Goal: Task Accomplishment & Management: Use online tool/utility

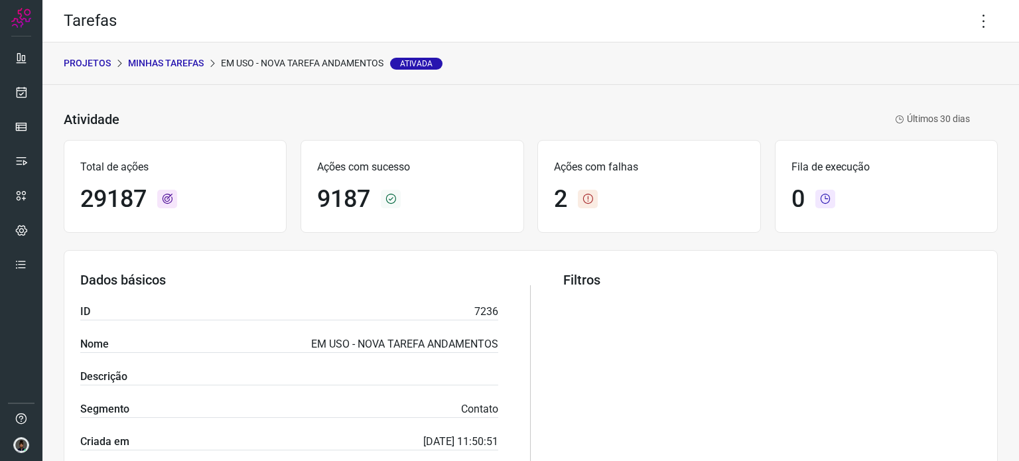
click at [157, 64] on p "Minhas Tarefas" at bounding box center [166, 63] width 76 height 14
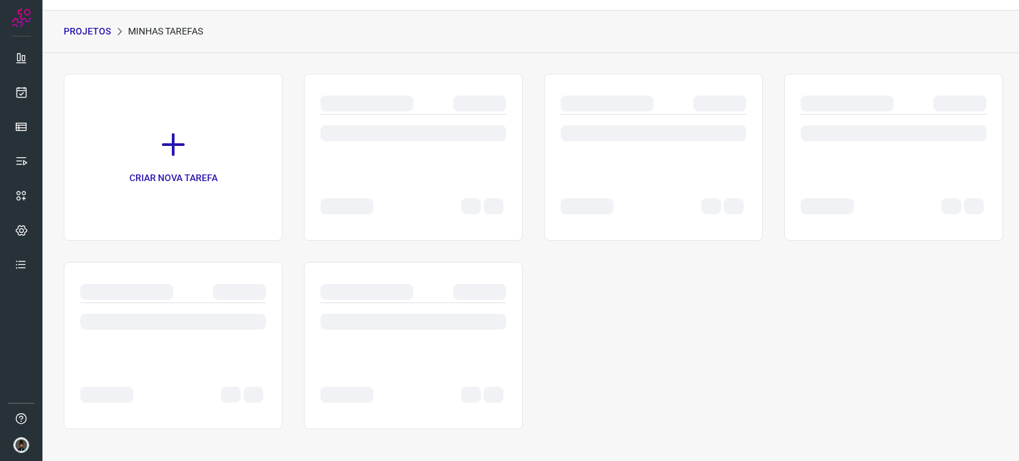
scroll to position [32, 0]
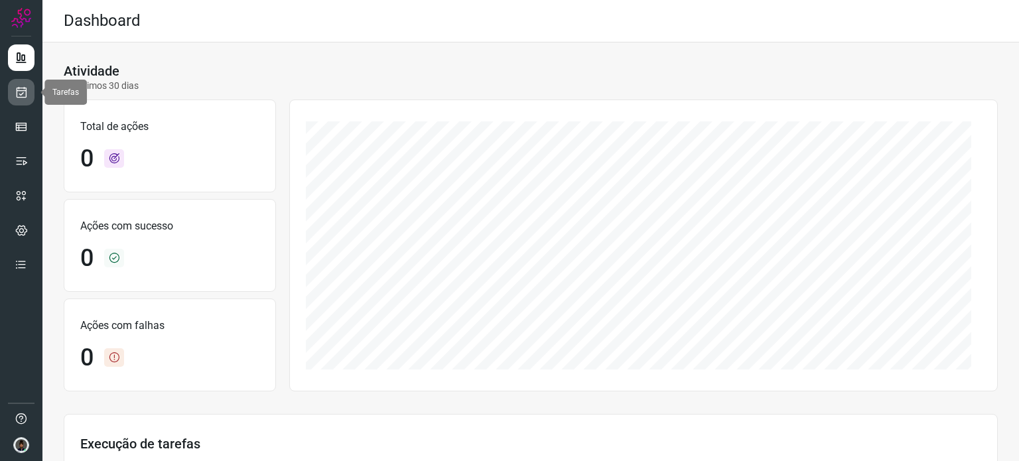
click at [17, 96] on icon at bounding box center [22, 92] width 14 height 13
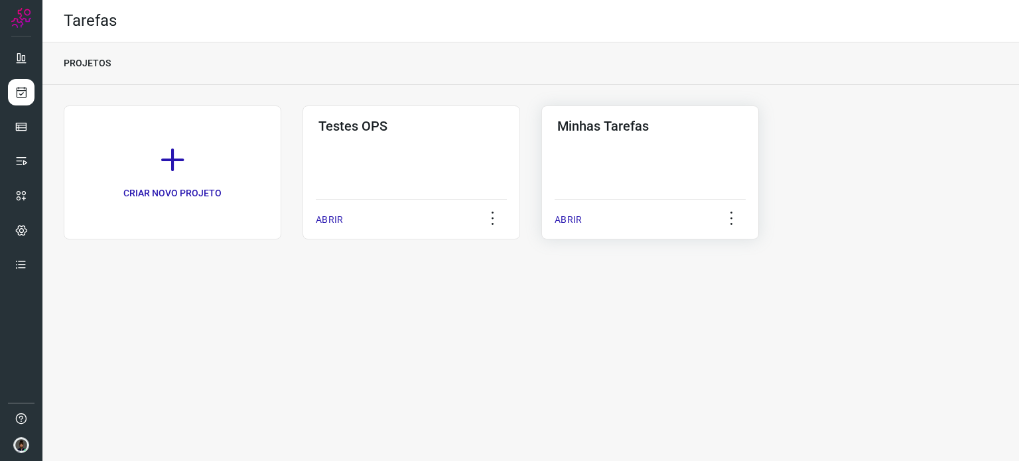
click at [710, 155] on div "Minhas Tarefas ABRIR" at bounding box center [650, 172] width 218 height 134
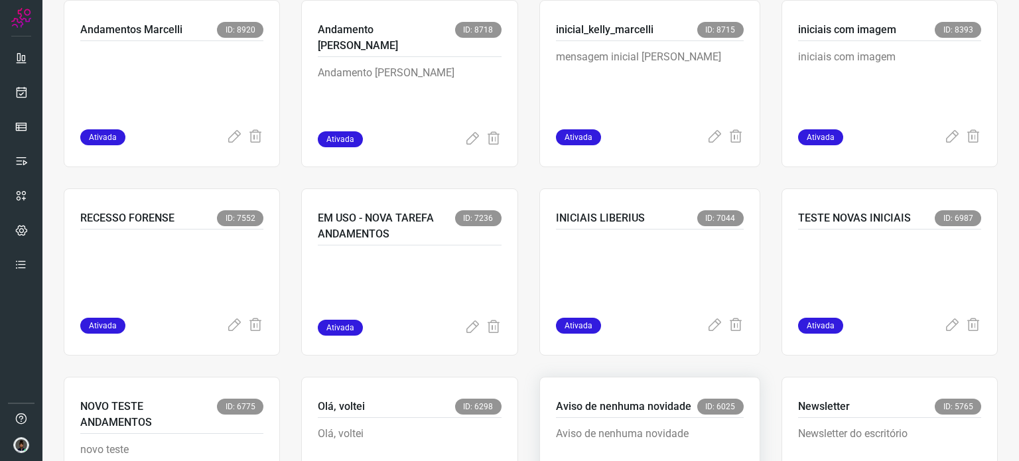
scroll to position [929, 0]
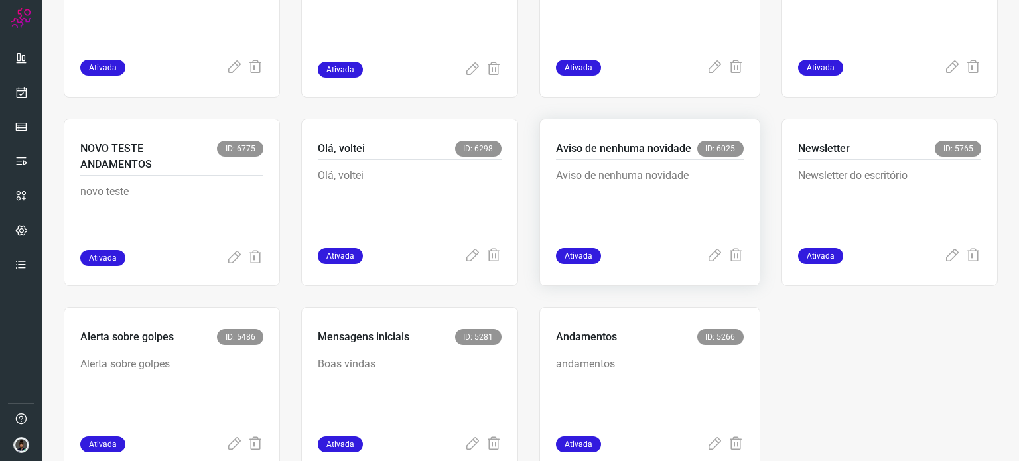
click at [628, 193] on p "Aviso de nenhuma novidade" at bounding box center [650, 201] width 188 height 66
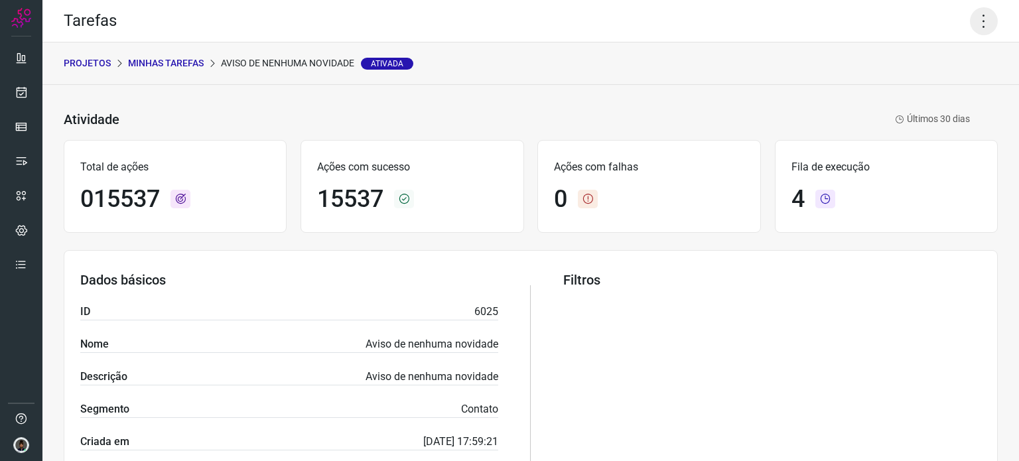
click at [974, 29] on icon at bounding box center [984, 21] width 28 height 28
click at [941, 83] on li "Executar" at bounding box center [926, 86] width 121 height 21
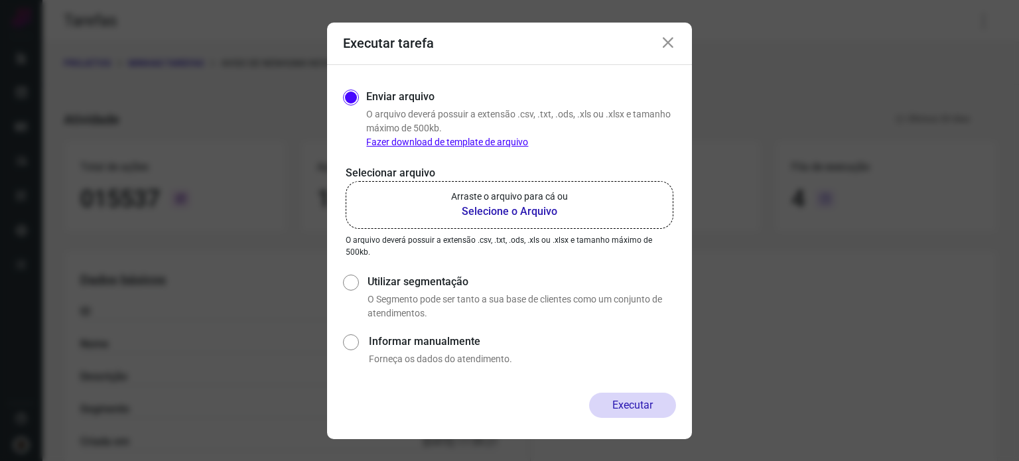
click at [520, 214] on b "Selecione o Arquivo" at bounding box center [509, 212] width 117 height 16
click at [0, 0] on input "Arraste o arquivo para cá ou Selecione o Arquivo" at bounding box center [0, 0] width 0 height 0
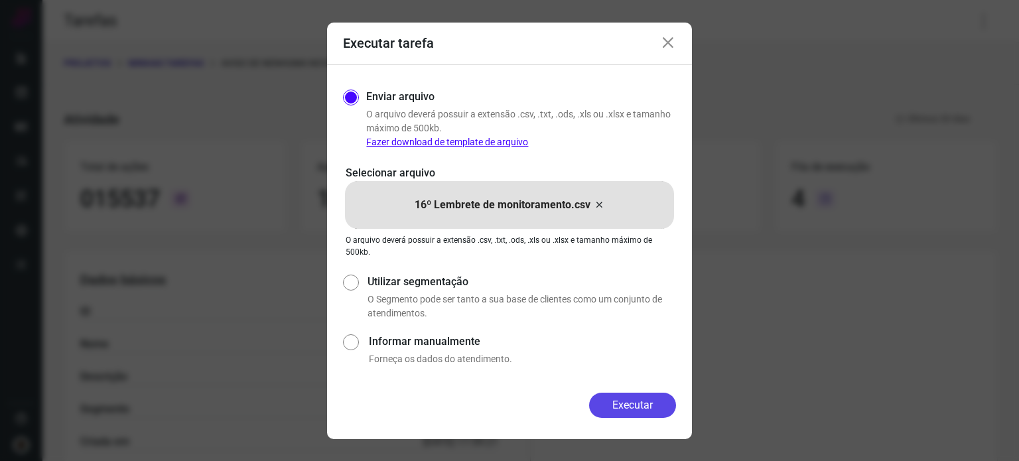
click at [629, 406] on button "Executar" at bounding box center [632, 405] width 87 height 25
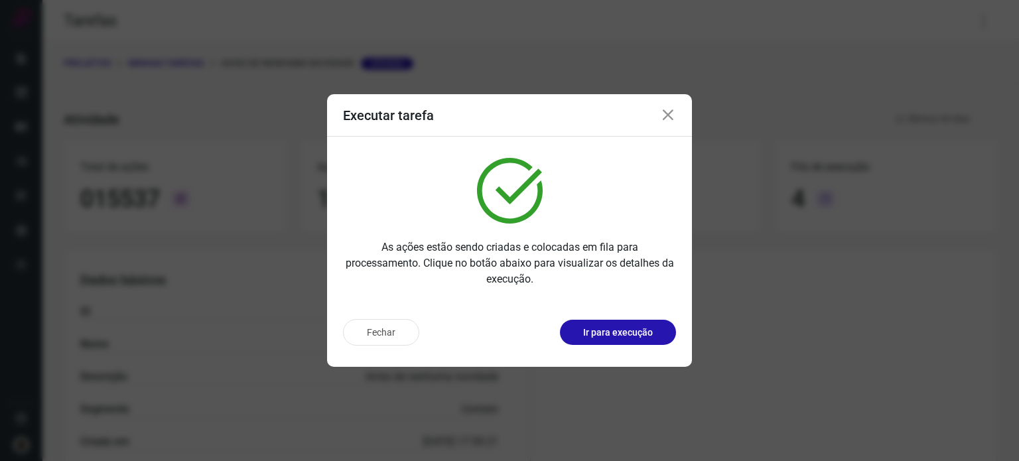
drag, startPoint x: 998, startPoint y: 113, endPoint x: 974, endPoint y: 105, distance: 25.8
click at [999, 113] on div "Executar tarefa As ações estão sendo criadas e colocadas em fila para processam…" at bounding box center [509, 230] width 1019 height 461
click at [663, 116] on icon at bounding box center [668, 115] width 16 height 16
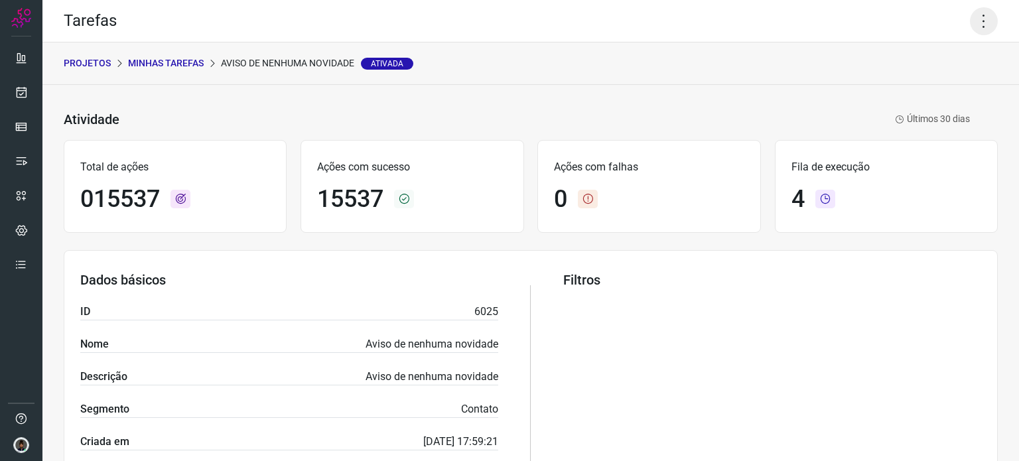
click at [982, 23] on icon at bounding box center [984, 21] width 28 height 28
click at [929, 82] on li "Executar" at bounding box center [926, 86] width 121 height 21
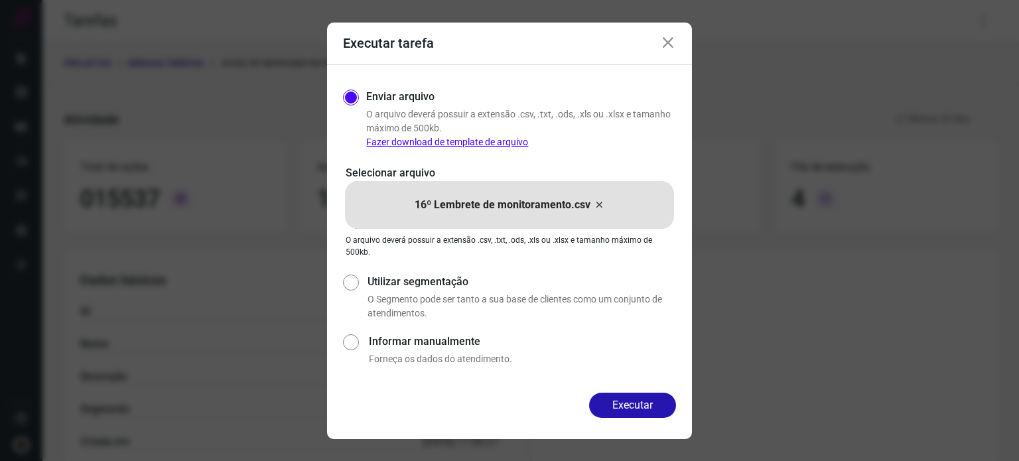
click at [600, 201] on icon at bounding box center [599, 205] width 11 height 16
click at [0, 0] on input "16º Lembrete de monitoramento.csv" at bounding box center [0, 0] width 0 height 0
click at [634, 408] on button "Executar" at bounding box center [632, 405] width 87 height 25
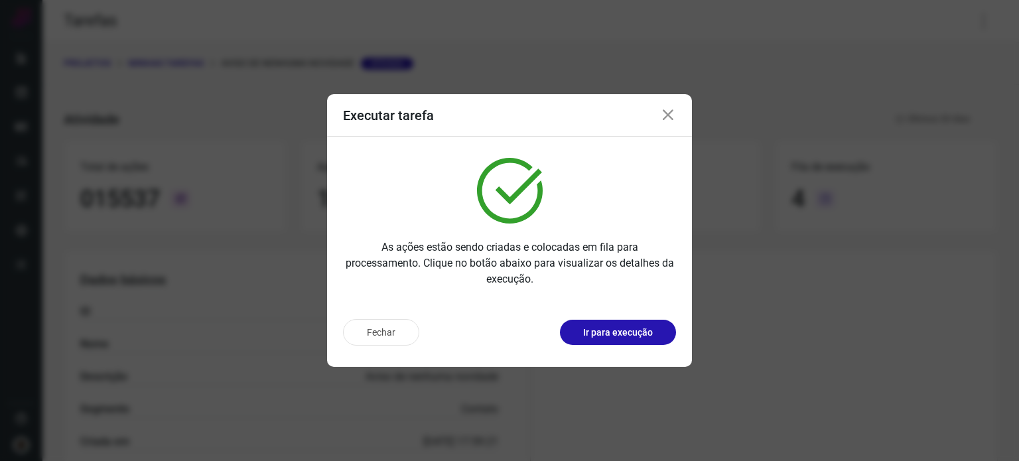
click at [660, 109] on icon at bounding box center [668, 115] width 16 height 16
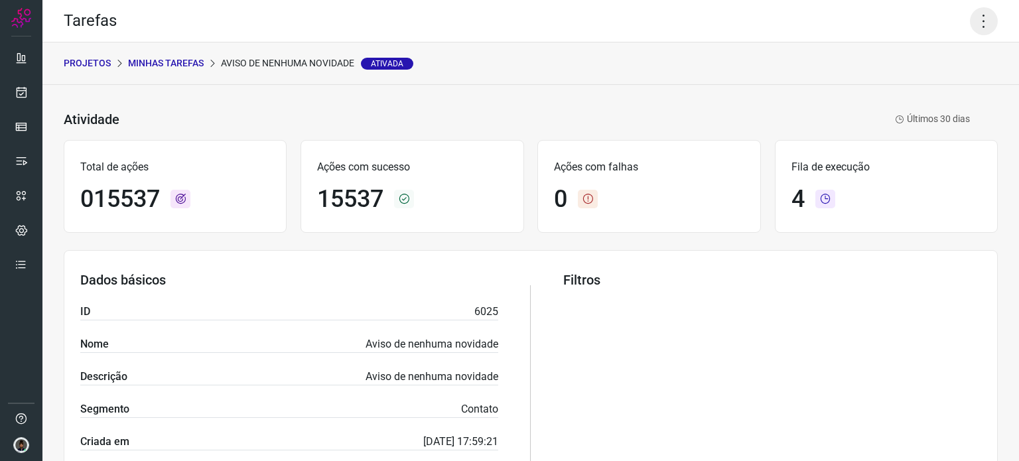
click at [978, 14] on icon at bounding box center [984, 21] width 28 height 28
click at [926, 86] on li "Executar" at bounding box center [926, 86] width 121 height 21
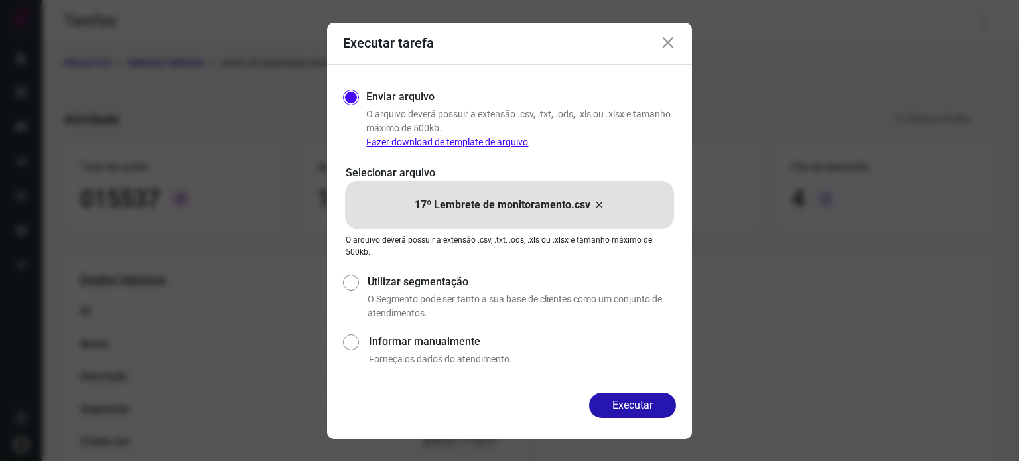
click at [597, 204] on icon at bounding box center [599, 205] width 11 height 16
click at [0, 0] on input "17º Lembrete de monitoramento.csv" at bounding box center [0, 0] width 0 height 0
click at [642, 403] on button "Executar" at bounding box center [632, 405] width 87 height 25
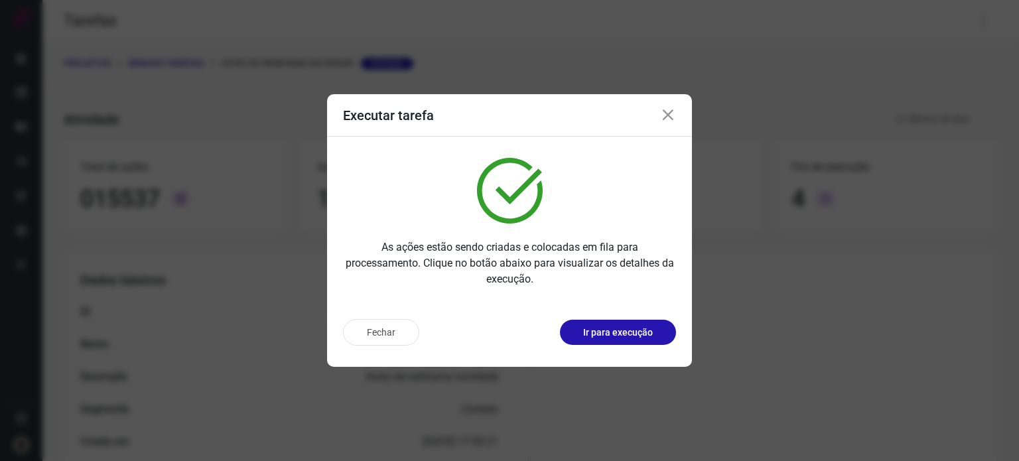
click at [962, 381] on div "Executar tarefa As ações estão sendo criadas e colocadas em fila para processam…" at bounding box center [509, 230] width 1019 height 461
click at [667, 119] on icon at bounding box center [668, 115] width 16 height 16
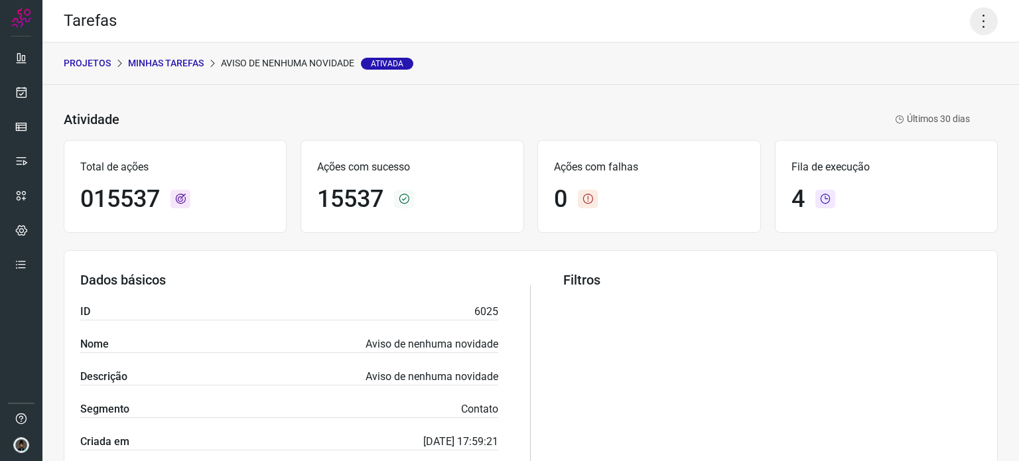
click at [974, 19] on icon at bounding box center [984, 21] width 28 height 28
click at [920, 95] on li "Executar" at bounding box center [926, 86] width 121 height 21
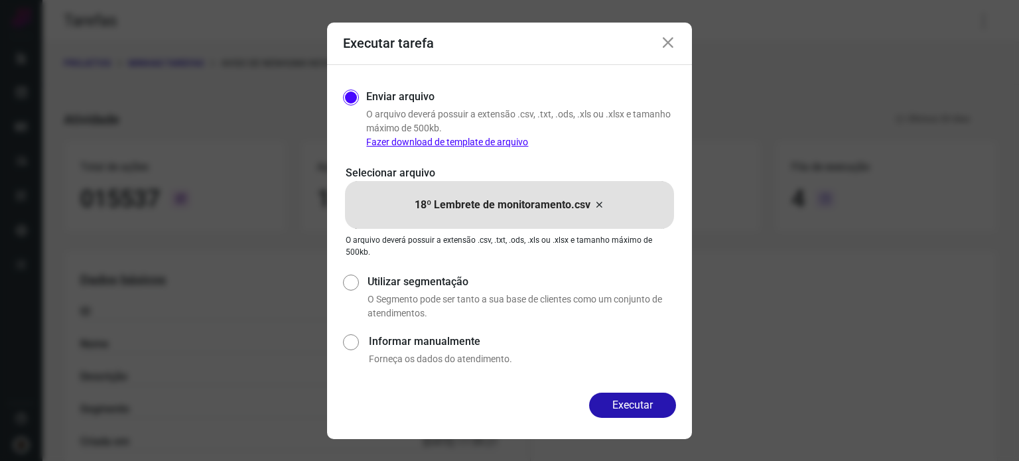
click at [597, 204] on icon at bounding box center [599, 205] width 11 height 16
click at [0, 0] on input "18º Lembrete de monitoramento.csv" at bounding box center [0, 0] width 0 height 0
click at [633, 401] on button "Executar" at bounding box center [632, 405] width 87 height 25
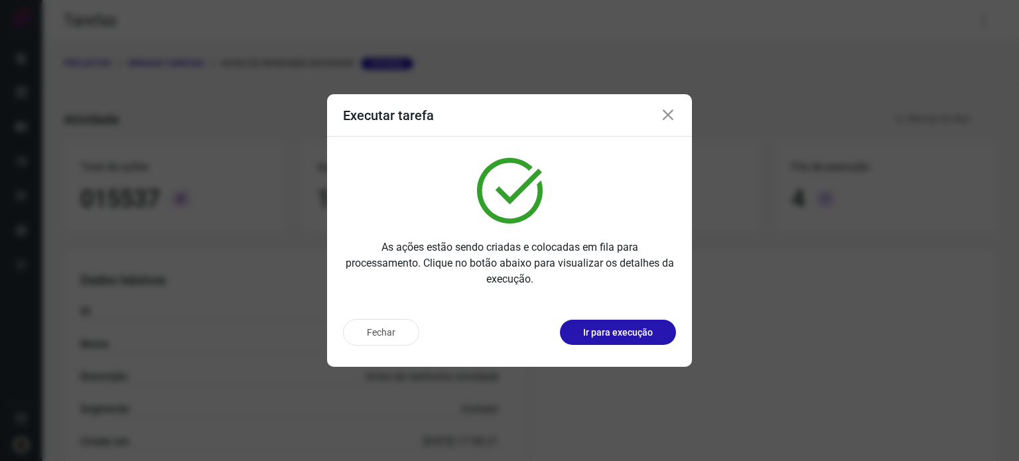
click at [977, 331] on div "Executar tarefa As ações estão sendo criadas e colocadas em fila para processam…" at bounding box center [509, 230] width 1019 height 461
